Goal: Contribute content

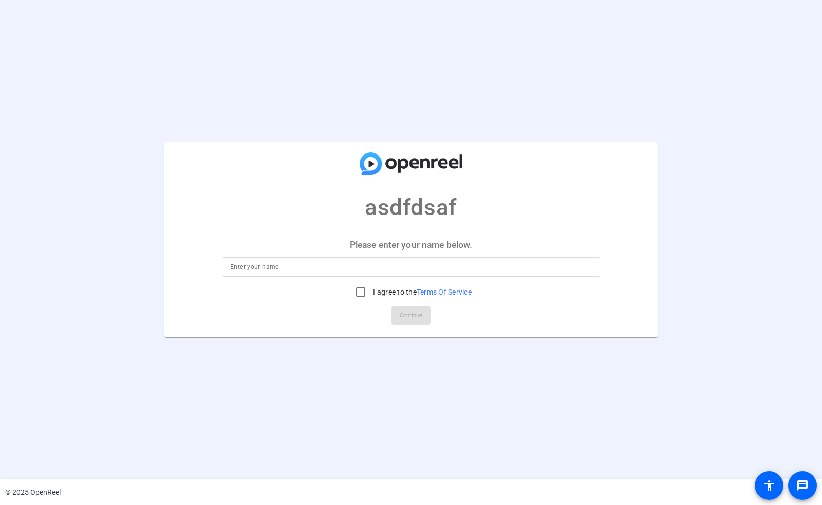
click at [356, 266] on input at bounding box center [410, 267] width 361 height 12
type input "[PERSON_NAME]"
click at [358, 293] on input "I agree to the Terms Of Service" at bounding box center [360, 292] width 21 height 21
checkbox input "true"
click at [408, 318] on span "Continue" at bounding box center [410, 315] width 23 height 15
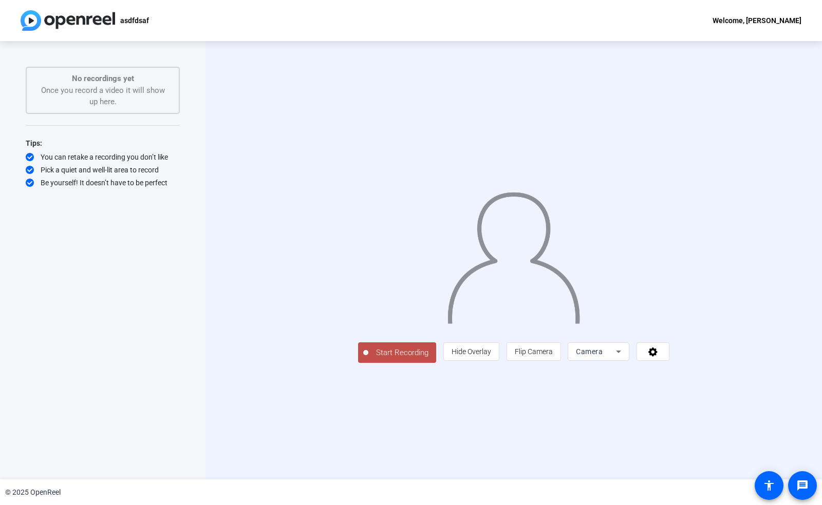
click at [368, 359] on span "Start Recording" at bounding box center [402, 353] width 68 height 12
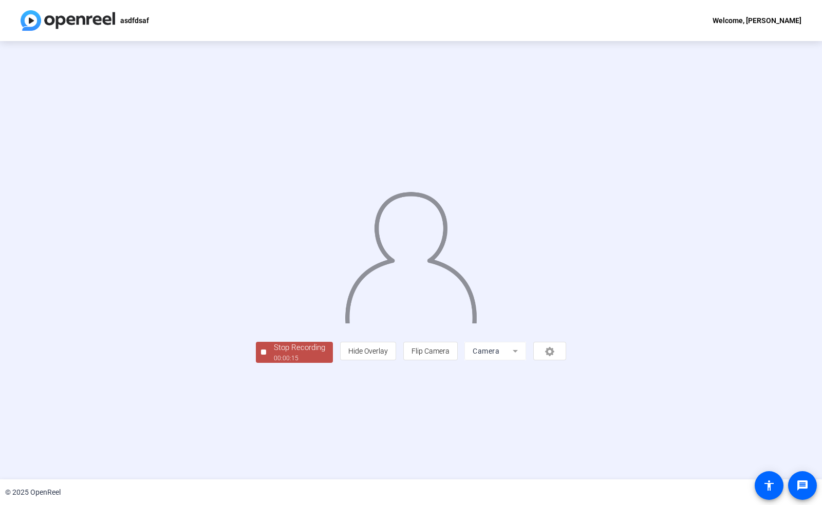
click at [274, 354] on div "Stop Recording" at bounding box center [299, 348] width 51 height 12
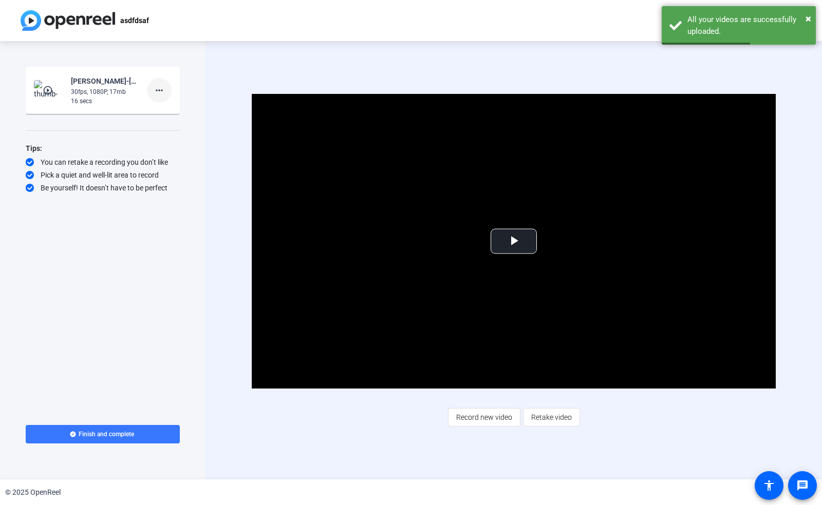
click at [160, 90] on mat-icon "more_horiz" at bounding box center [159, 90] width 12 height 12
click at [181, 124] on span "Retake" at bounding box center [175, 125] width 41 height 12
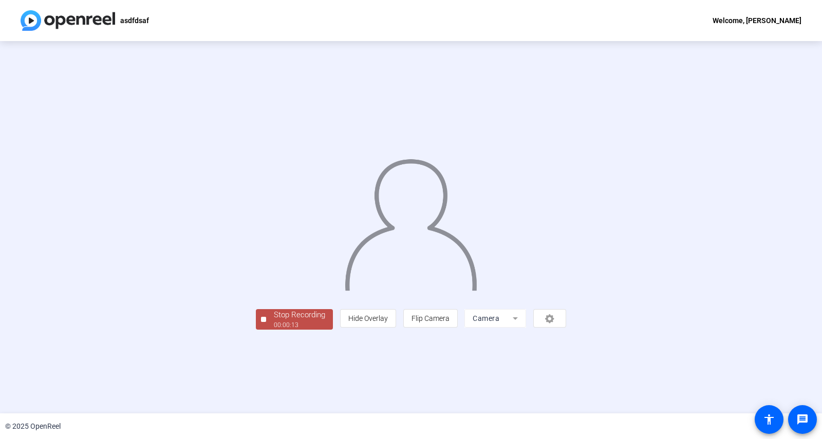
click at [266, 330] on span "Stop Recording 00:00:13" at bounding box center [299, 319] width 67 height 21
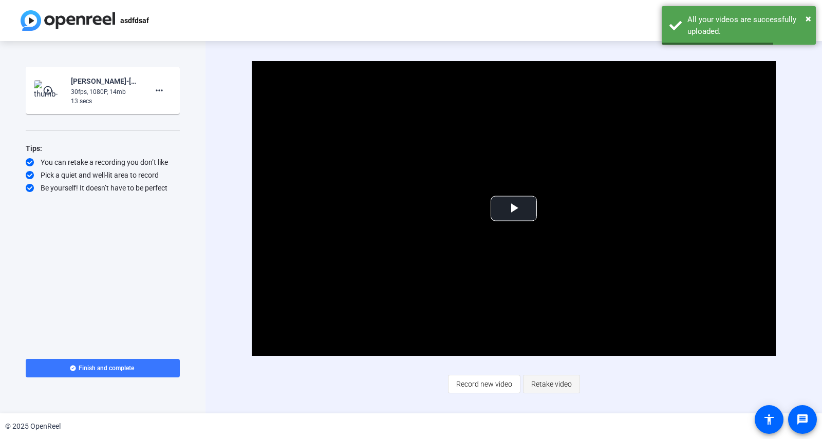
click at [555, 384] on span "Retake video" at bounding box center [551, 384] width 41 height 20
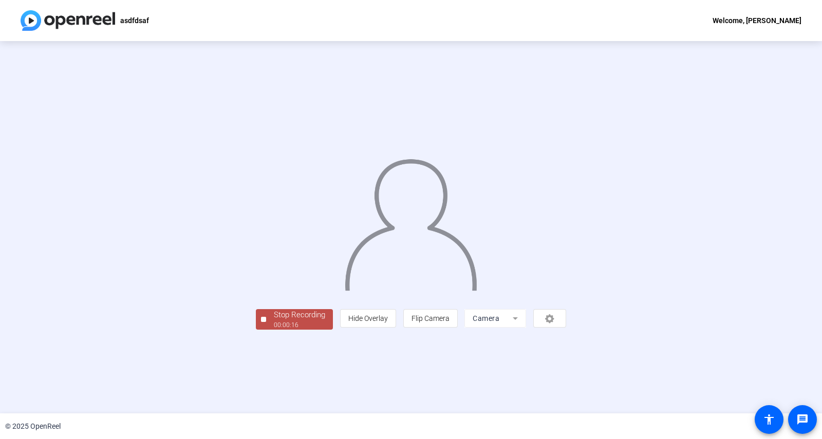
click at [274, 330] on div "00:00:16" at bounding box center [299, 324] width 51 height 9
